Goal: Feedback & Contribution: Submit feedback/report problem

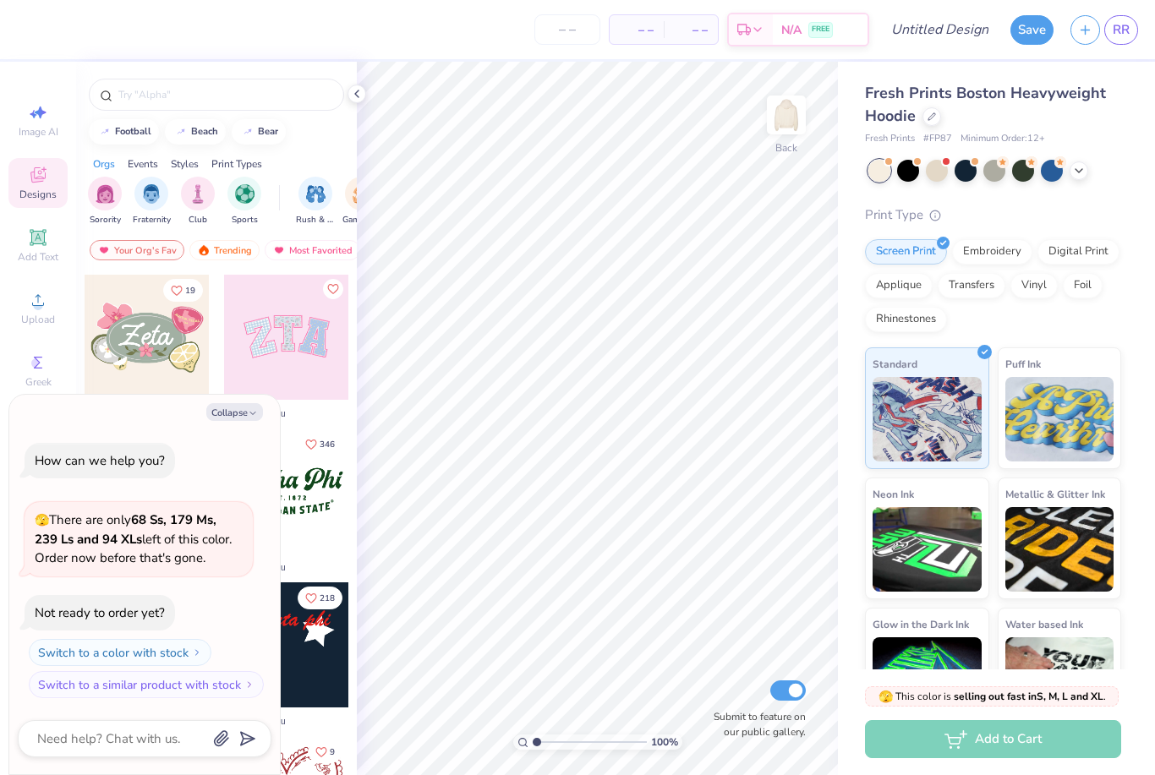
type textarea "x"
click at [1124, 31] on span "RR" at bounding box center [1121, 29] width 17 height 19
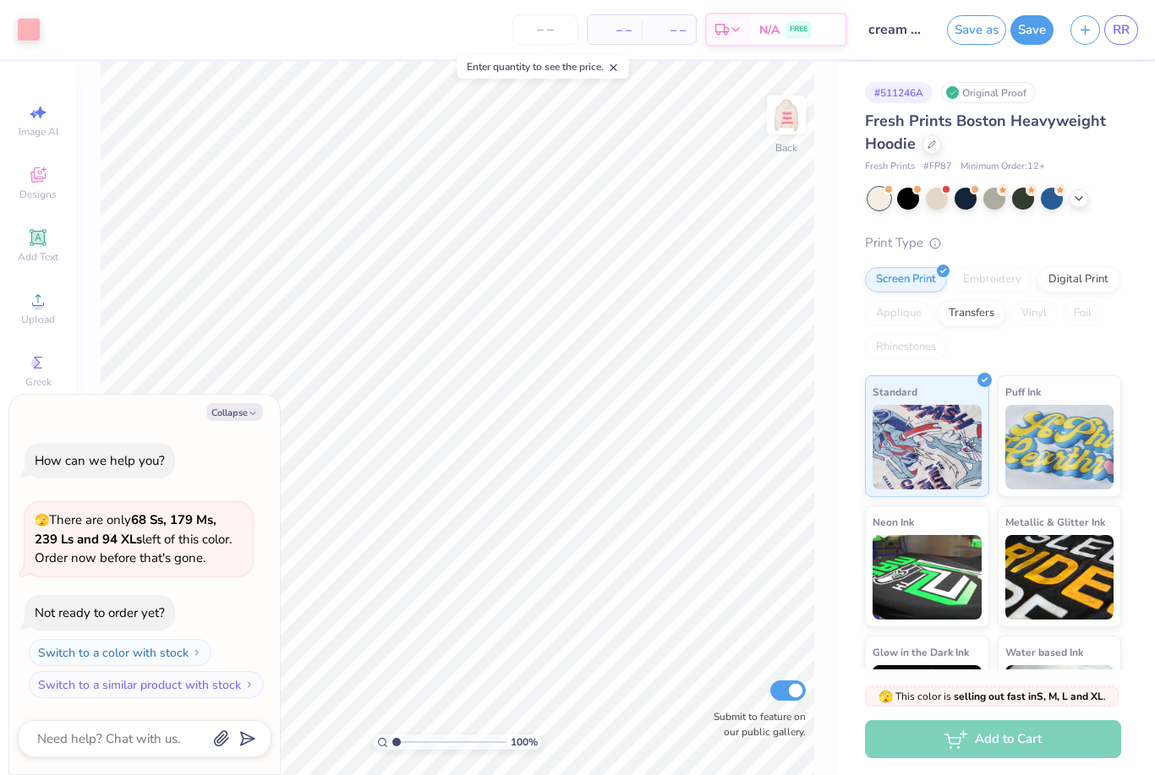
click at [795, 116] on img at bounding box center [786, 115] width 34 height 34
click at [251, 421] on button "Collapse" at bounding box center [234, 412] width 57 height 18
type textarea "x"
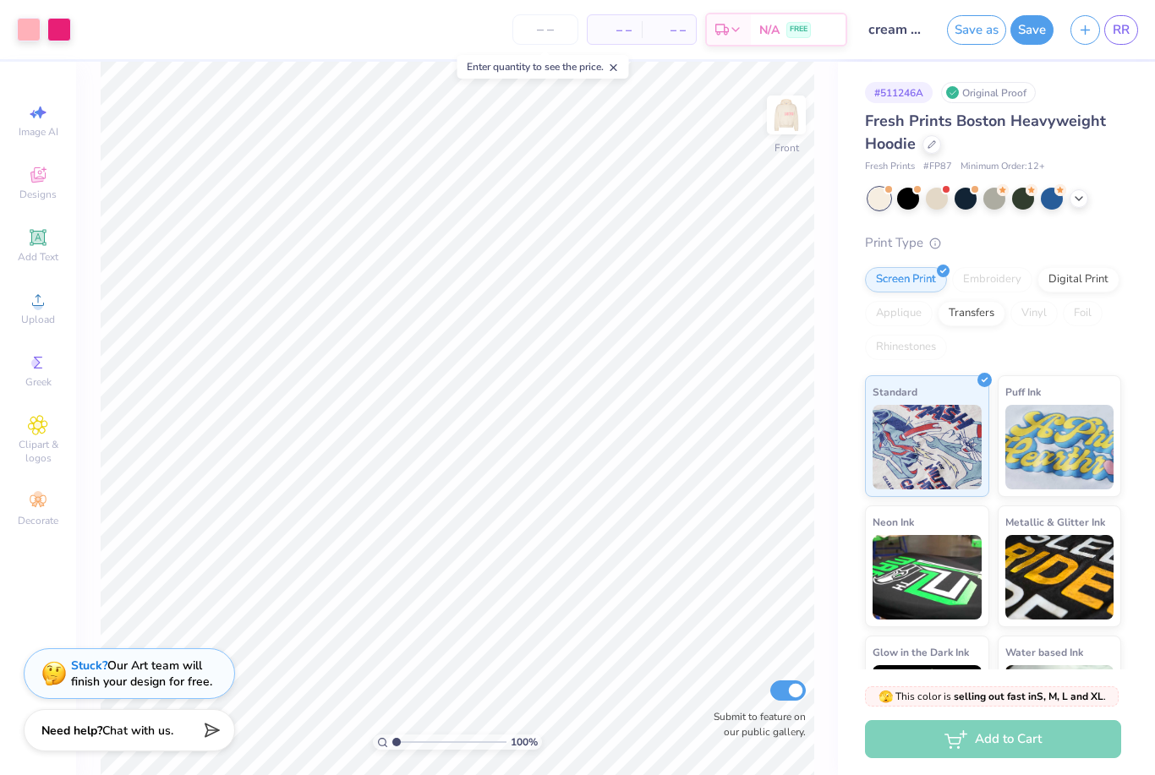
click at [51, 670] on img at bounding box center [53, 673] width 25 height 25
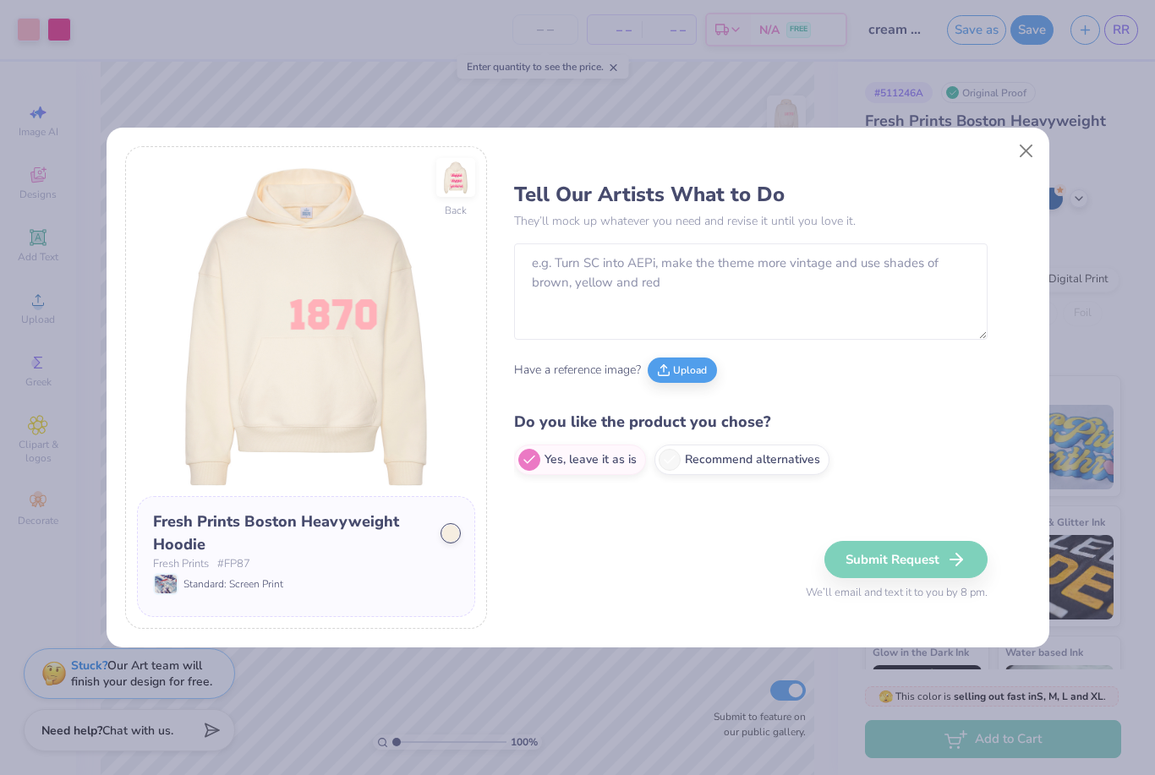
click at [687, 368] on button "Upload" at bounding box center [682, 370] width 69 height 25
click at [703, 366] on button "Upload" at bounding box center [682, 370] width 69 height 25
click at [686, 369] on button "Upload" at bounding box center [682, 370] width 69 height 25
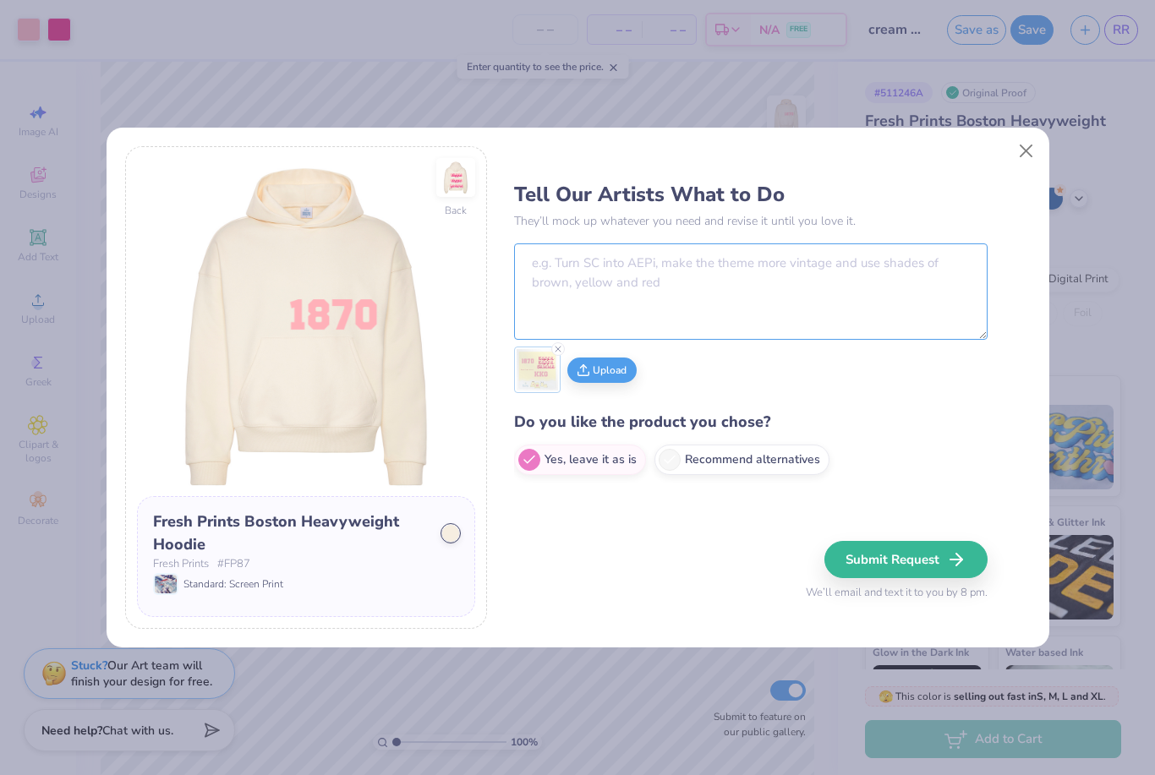
click at [852, 258] on textarea at bounding box center [750, 291] width 473 height 96
type textarea "Make the back of the sweatshirt look like this."
click at [555, 352] on icon at bounding box center [558, 349] width 10 height 10
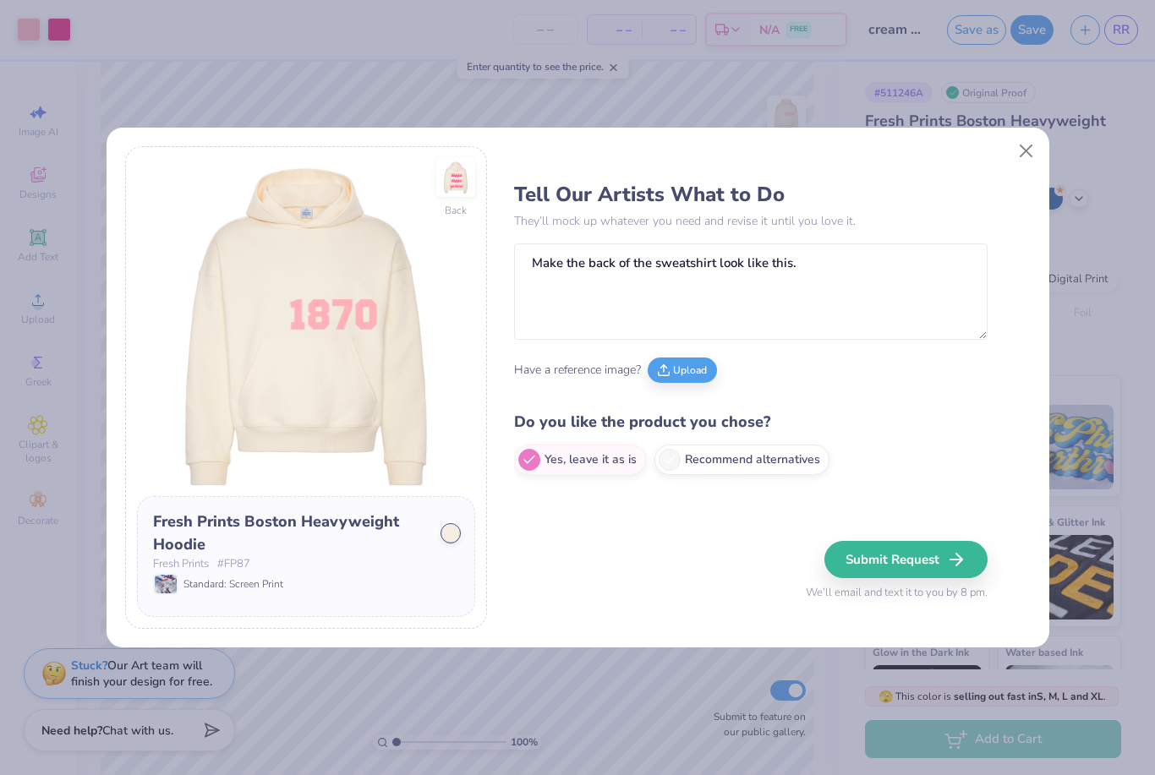
click at [576, 369] on span "Have a reference image?" at bounding box center [577, 370] width 127 height 18
click at [675, 360] on button "Upload" at bounding box center [682, 370] width 69 height 25
click at [937, 560] on button "Submit Request" at bounding box center [905, 559] width 163 height 37
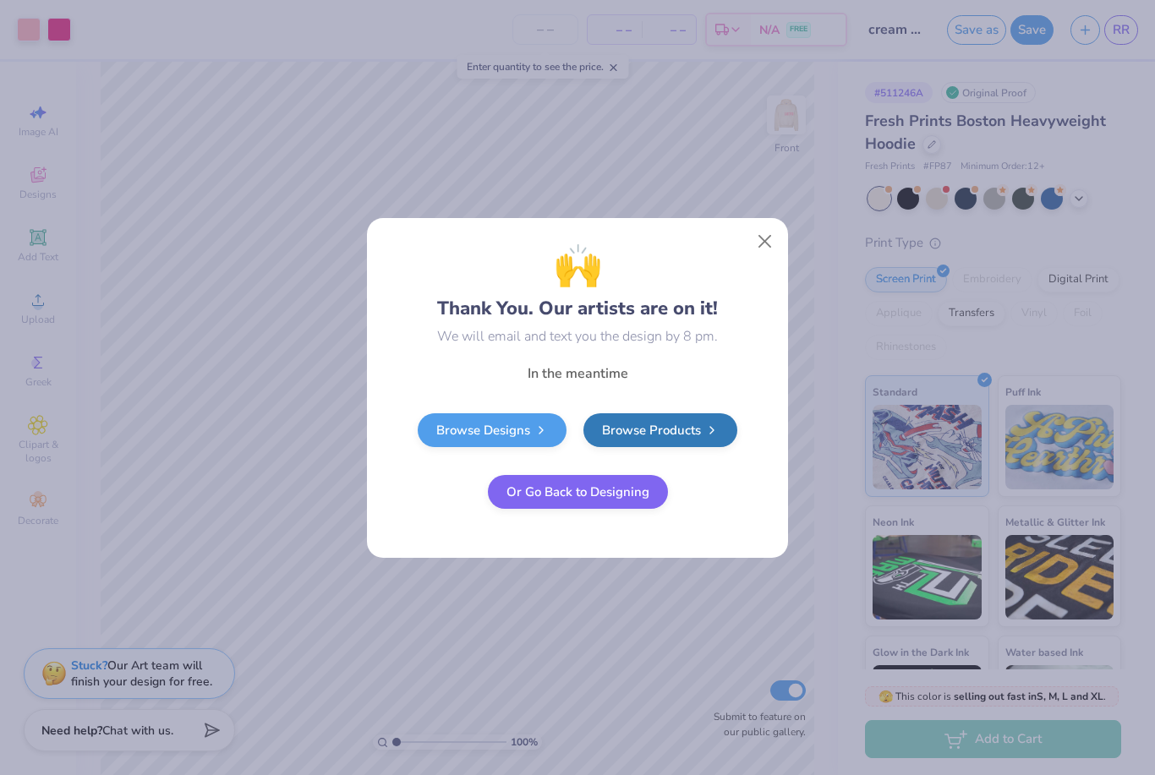
click at [768, 243] on button "Close" at bounding box center [765, 241] width 32 height 32
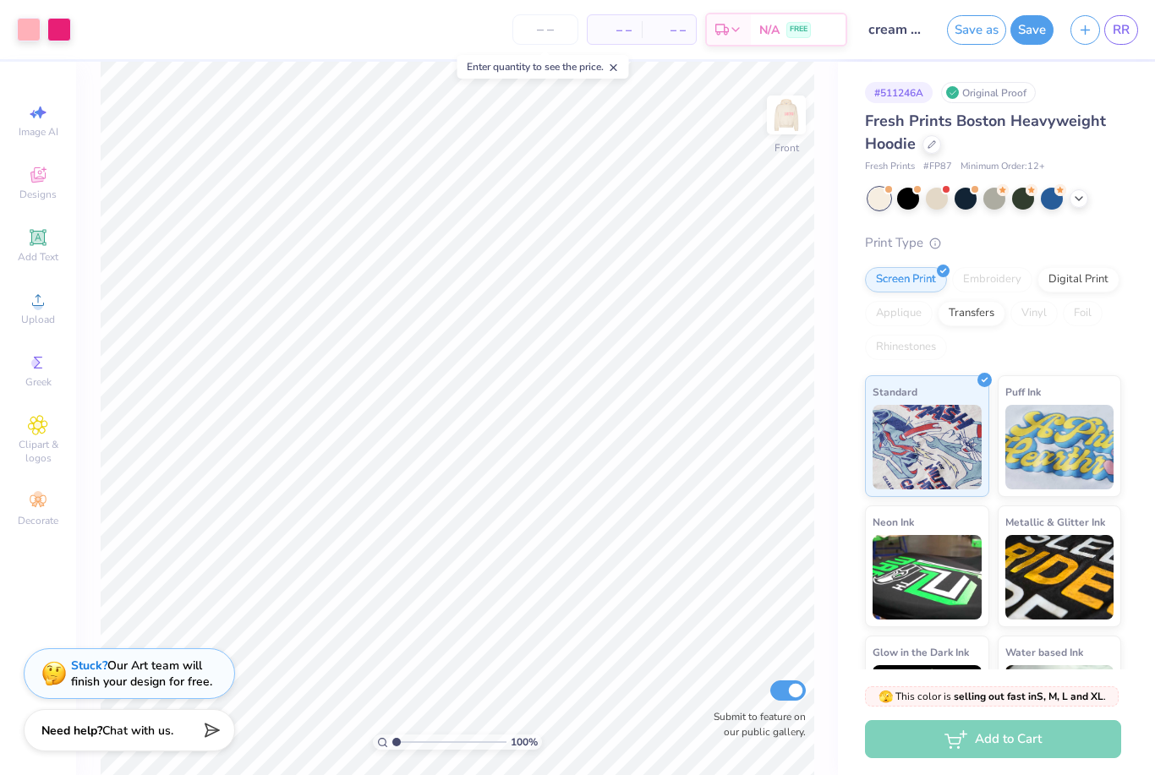
click at [785, 122] on img at bounding box center [786, 115] width 34 height 34
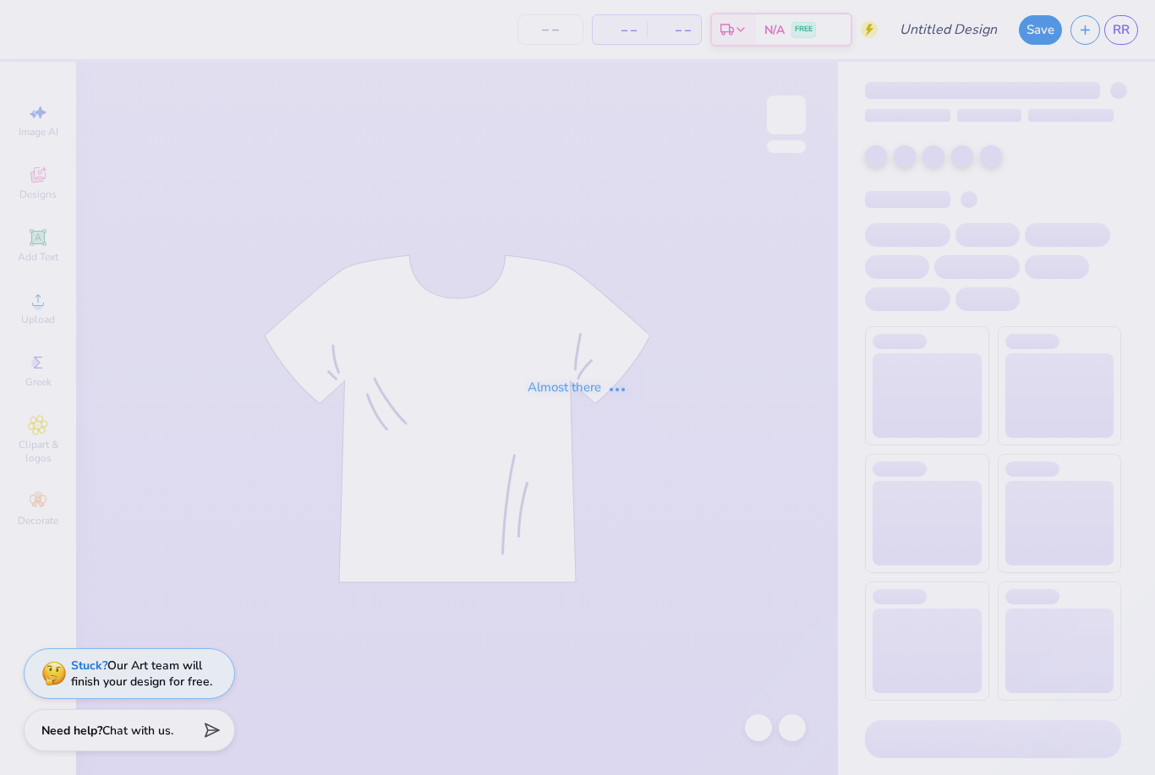
click at [1112, 30] on div "Almost there" at bounding box center [577, 387] width 1155 height 775
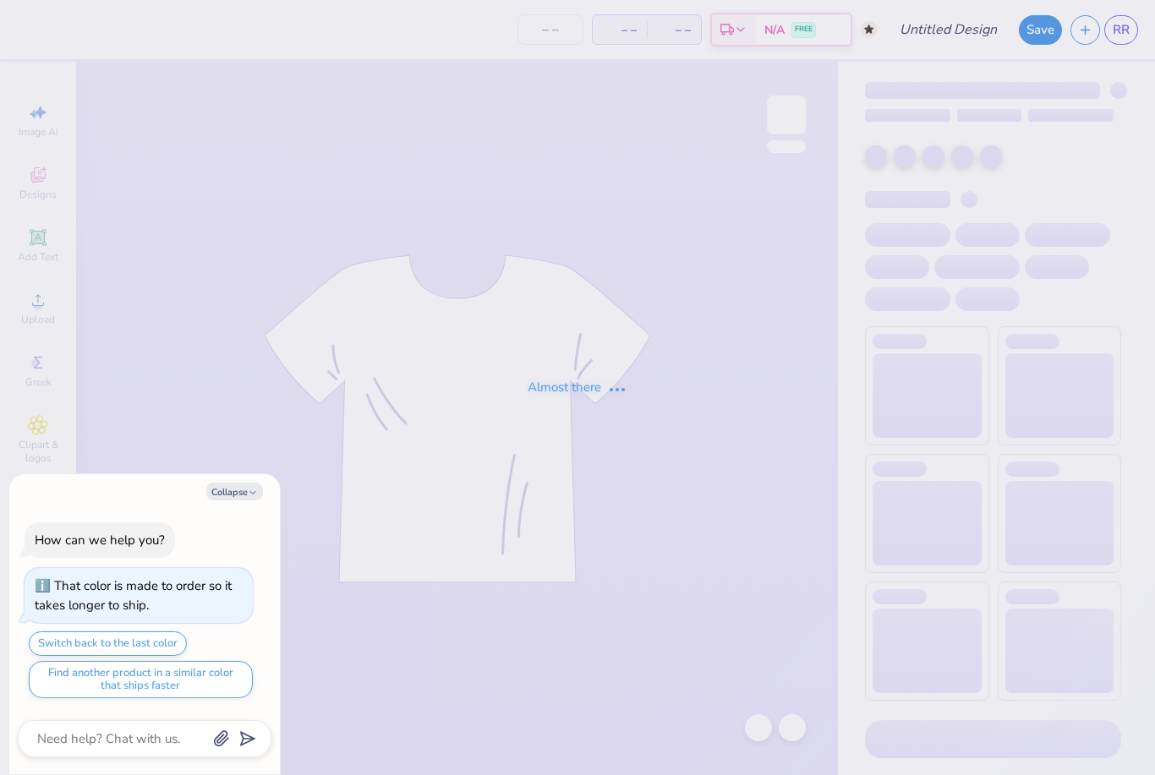
type input "fall kappa"
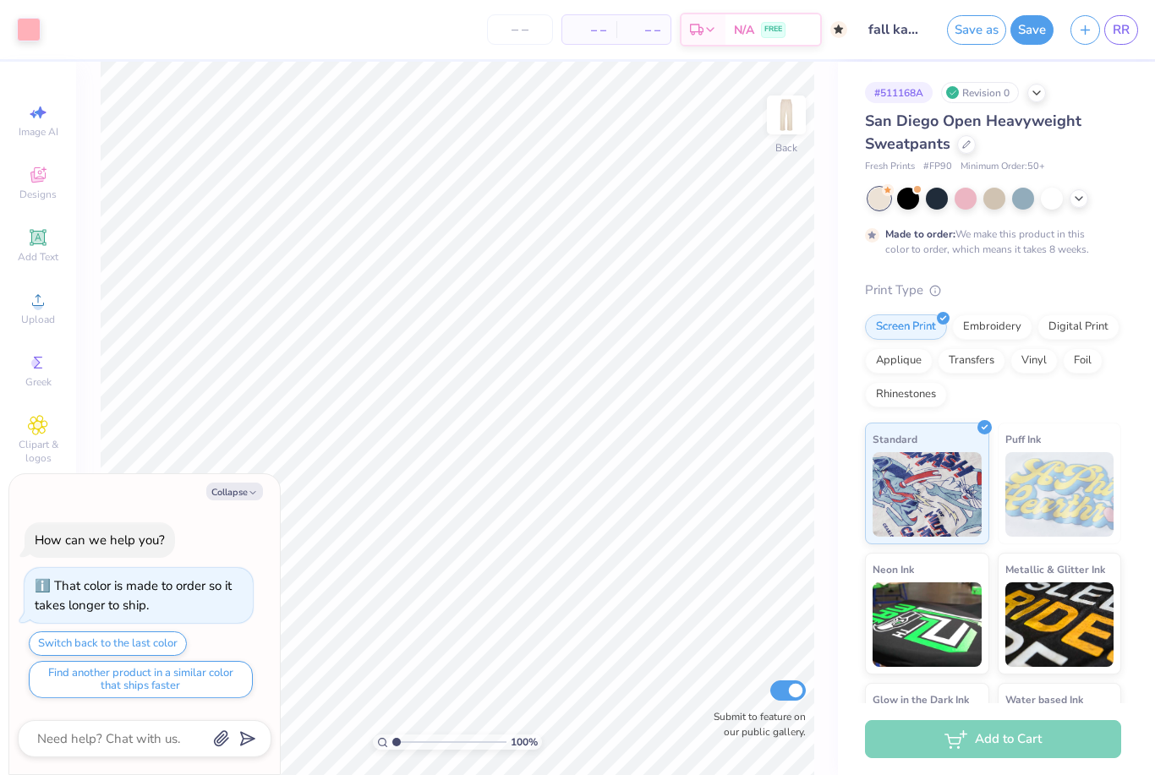
type textarea "x"
click at [1115, 29] on span "RR" at bounding box center [1121, 29] width 17 height 19
